Goal: Entertainment & Leisure: Consume media (video, audio)

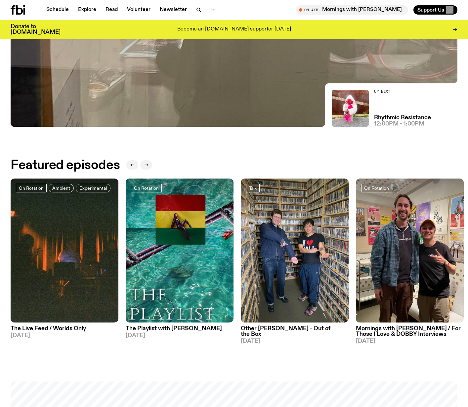
scroll to position [204, 0]
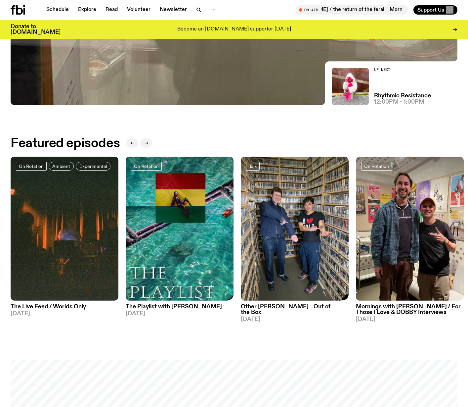
click at [176, 205] on img at bounding box center [180, 229] width 108 height 144
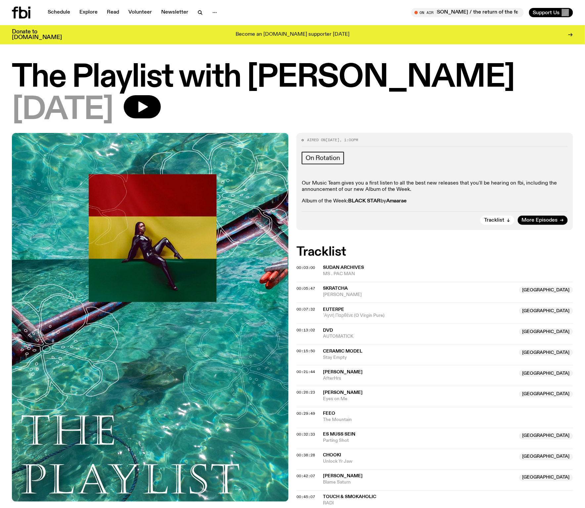
click at [18, 16] on icon at bounding box center [21, 13] width 19 height 12
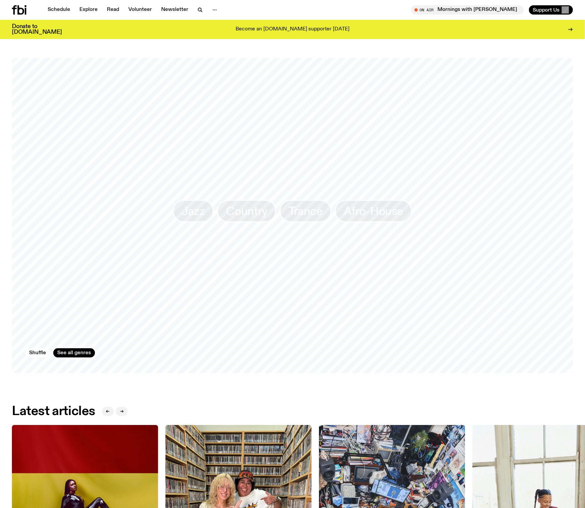
scroll to position [726, 0]
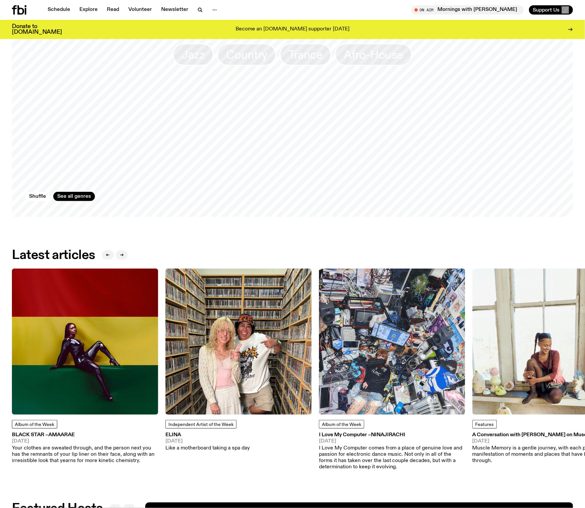
click at [58, 309] on img at bounding box center [85, 342] width 146 height 146
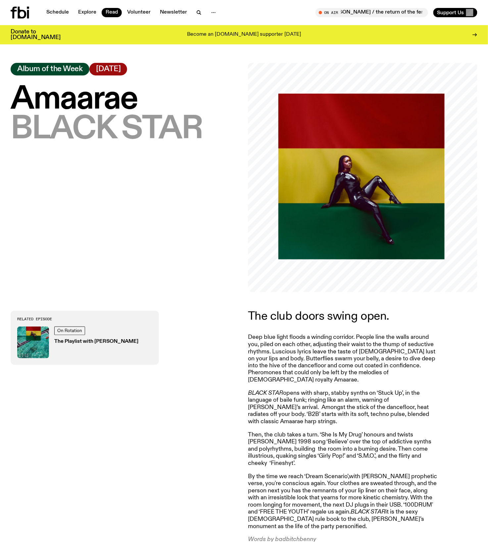
click at [317, 406] on p "Deep blue light floods a winding corridor. People line the walls around you, pi…" at bounding box center [343, 502] width 191 height 57
